Goal: Task Accomplishment & Management: Manage account settings

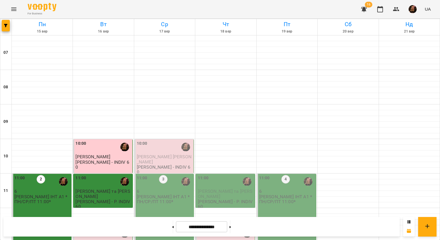
scroll to position [86, 0]
click at [97, 227] on div "12:30" at bounding box center [103, 233] width 56 height 13
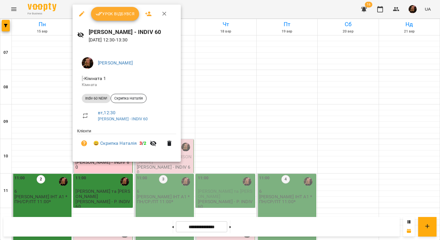
click at [110, 15] on span "Урок відбувся" at bounding box center [115, 13] width 39 height 7
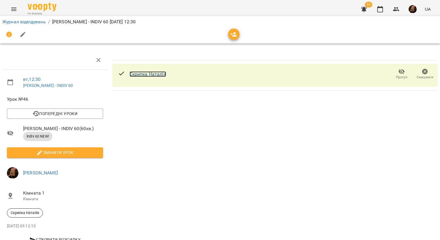
click at [143, 73] on link "Скрипка Наталія" at bounding box center [148, 73] width 37 height 5
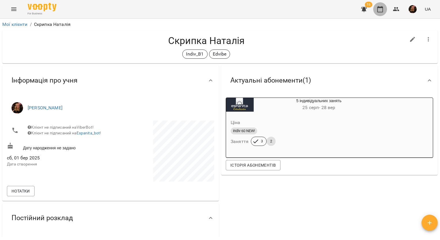
click at [379, 10] on icon "button" at bounding box center [380, 9] width 7 height 7
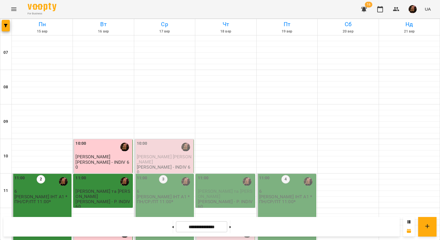
scroll to position [173, 0]
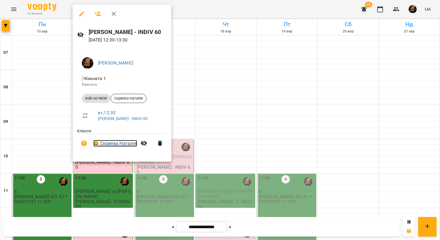
click at [127, 145] on link "😀 Скрипка Наталія" at bounding box center [115, 143] width 44 height 7
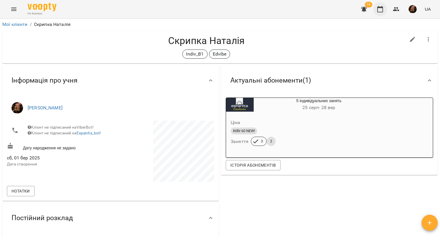
click at [382, 8] on icon "button" at bounding box center [380, 9] width 6 height 6
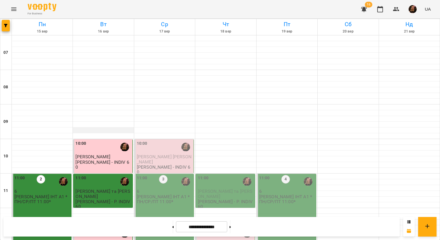
scroll to position [115, 0]
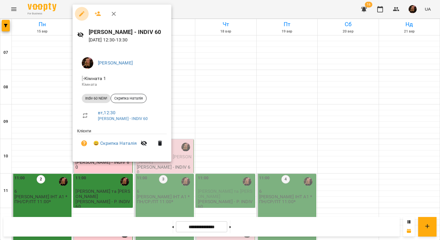
click at [81, 13] on icon "button" at bounding box center [81, 13] width 7 height 7
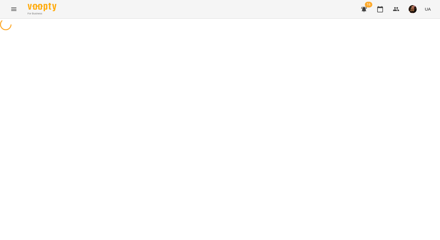
select select "**********"
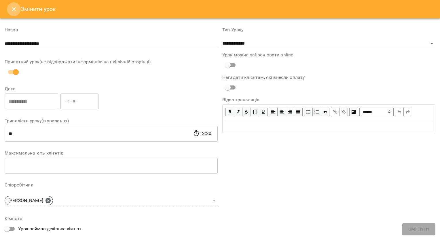
click at [15, 10] on icon "Close" at bounding box center [13, 9] width 7 height 7
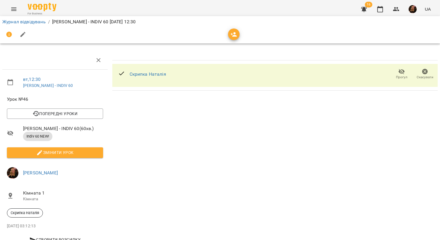
click at [396, 75] on span "Прогул" at bounding box center [402, 77] width 12 height 5
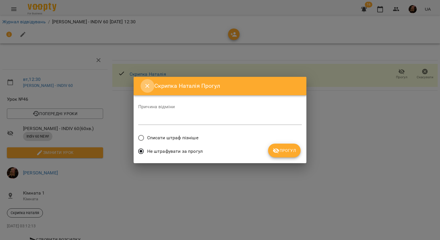
click at [146, 86] on icon "Close" at bounding box center [147, 86] width 7 height 7
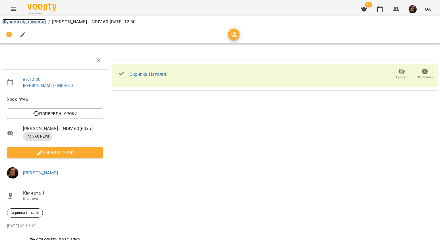
click at [32, 21] on link "Журнал відвідувань" at bounding box center [23, 21] width 43 height 5
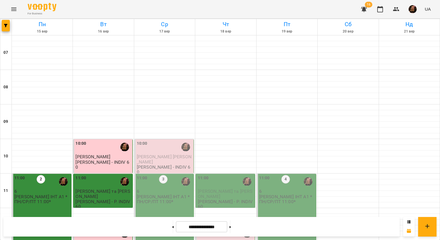
scroll to position [115, 0]
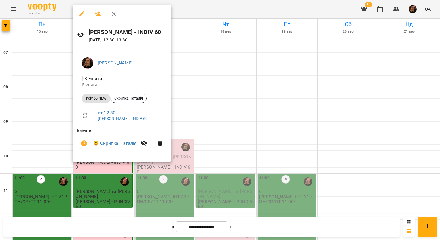
click at [271, 9] on div at bounding box center [220, 120] width 440 height 240
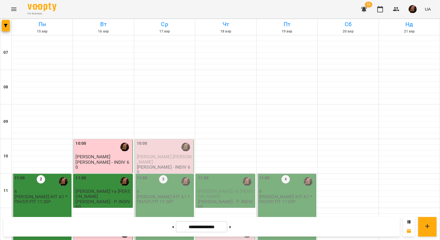
scroll to position [173, 0]
click at [90, 240] on span "Скрипка Наталія" at bounding box center [93, 242] width 37 height 5
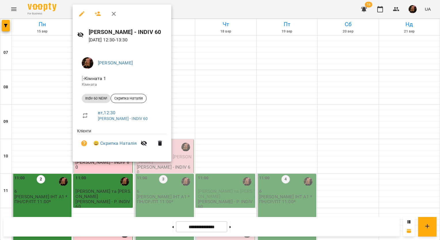
click at [83, 13] on icon "button" at bounding box center [81, 13] width 5 height 5
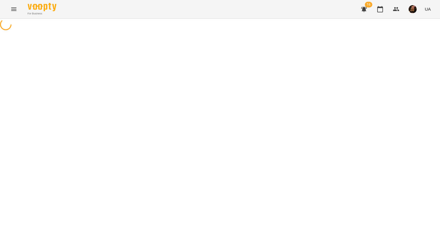
select select "**********"
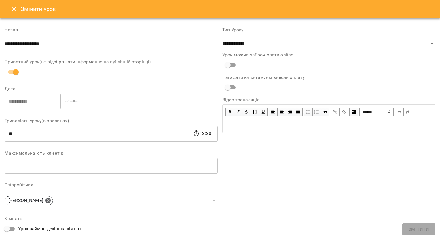
click at [12, 9] on icon "Close" at bounding box center [13, 9] width 7 height 7
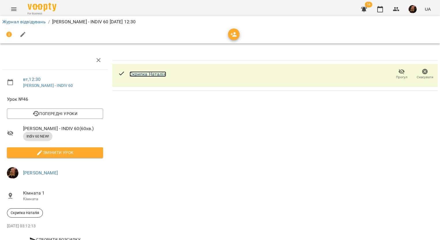
click at [148, 72] on link "Скрипка Наталія" at bounding box center [148, 73] width 37 height 5
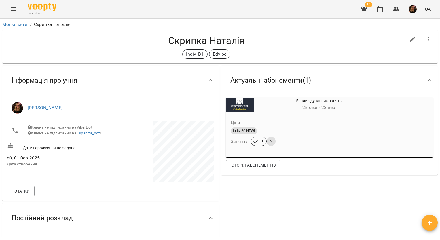
click at [323, 107] on span "[DATE] - [DATE]" at bounding box center [318, 107] width 33 height 5
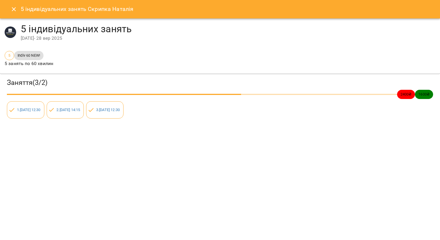
click at [13, 10] on icon "Close" at bounding box center [14, 9] width 4 height 4
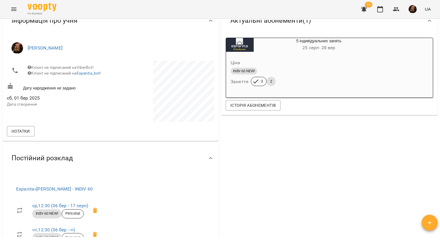
scroll to position [58, 0]
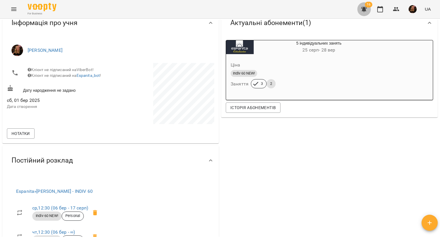
click at [367, 8] on icon "button" at bounding box center [364, 9] width 6 height 5
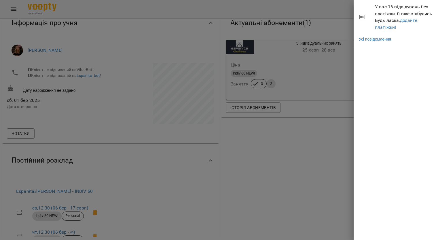
click at [335, 17] on div at bounding box center [220, 120] width 440 height 240
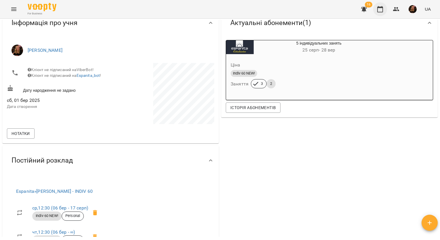
click at [378, 10] on icon "button" at bounding box center [380, 9] width 7 height 7
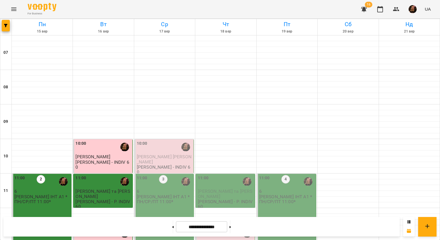
scroll to position [144, 0]
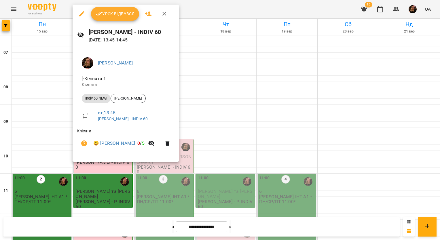
click at [164, 14] on icon "button" at bounding box center [164, 14] width 4 height 4
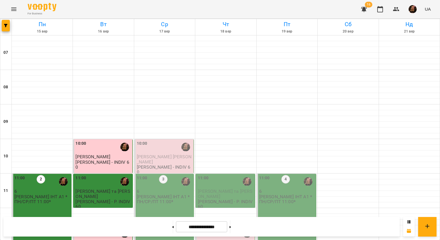
click at [104, 199] on p "[PERSON_NAME] - P. INDIV 60" at bounding box center [103, 204] width 56 height 10
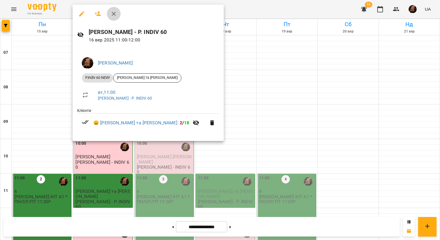
click at [113, 14] on icon "button" at bounding box center [113, 13] width 7 height 7
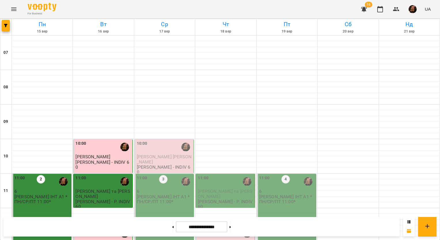
scroll to position [288, 0]
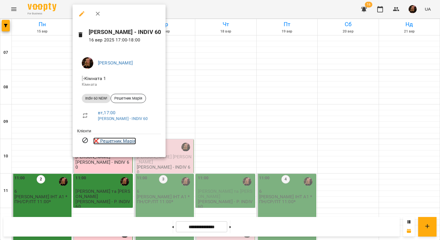
click at [118, 141] on link "❌ [PERSON_NAME]" at bounding box center [114, 141] width 43 height 7
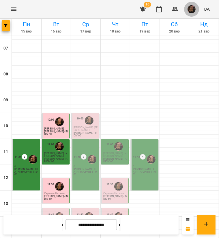
click at [191, 9] on img "button" at bounding box center [191, 9] width 8 height 8
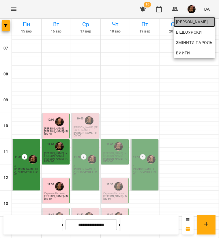
drag, startPoint x: 191, startPoint y: 9, endPoint x: 196, endPoint y: 23, distance: 14.8
click at [196, 23] on span "[PERSON_NAME]" at bounding box center [194, 21] width 37 height 7
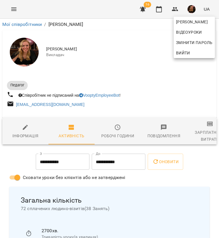
click at [202, 143] on div at bounding box center [109, 119] width 219 height 238
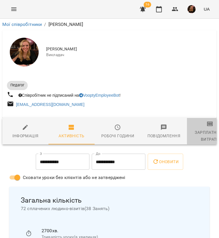
click at [204, 129] on span "Зарплатня та Витрати" at bounding box center [209, 132] width 39 height 22
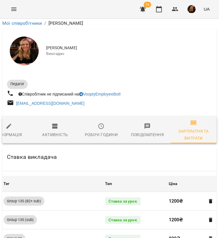
scroll to position [592, 0]
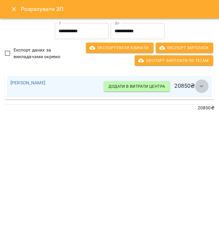
click at [204, 87] on icon "button" at bounding box center [201, 86] width 7 height 7
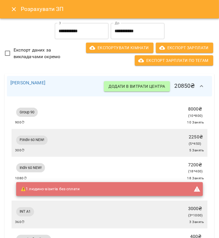
click at [73, 30] on input "**********" at bounding box center [82, 31] width 54 height 16
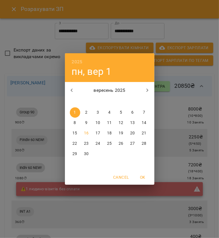
click at [84, 133] on span "16" at bounding box center [86, 133] width 10 height 6
type input "**********"
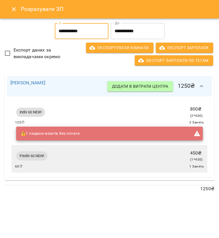
click at [14, 11] on icon "Close" at bounding box center [13, 9] width 7 height 7
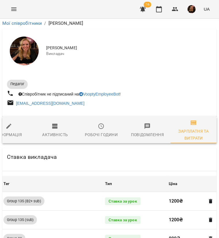
click at [145, 9] on icon "button" at bounding box center [142, 9] width 7 height 7
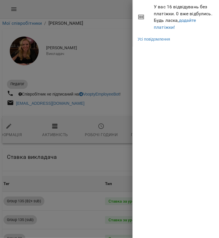
click at [49, 12] on div at bounding box center [109, 119] width 219 height 238
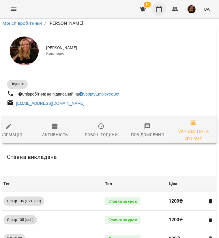
click at [159, 9] on icon "button" at bounding box center [158, 9] width 7 height 7
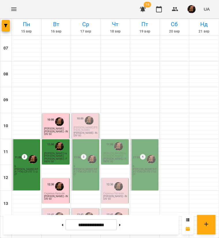
scroll to position [86, 0]
click at [51, 192] on span "Скрипка Наталія" at bounding box center [54, 193] width 20 height 3
